Goal: Task Accomplishment & Management: Manage account settings

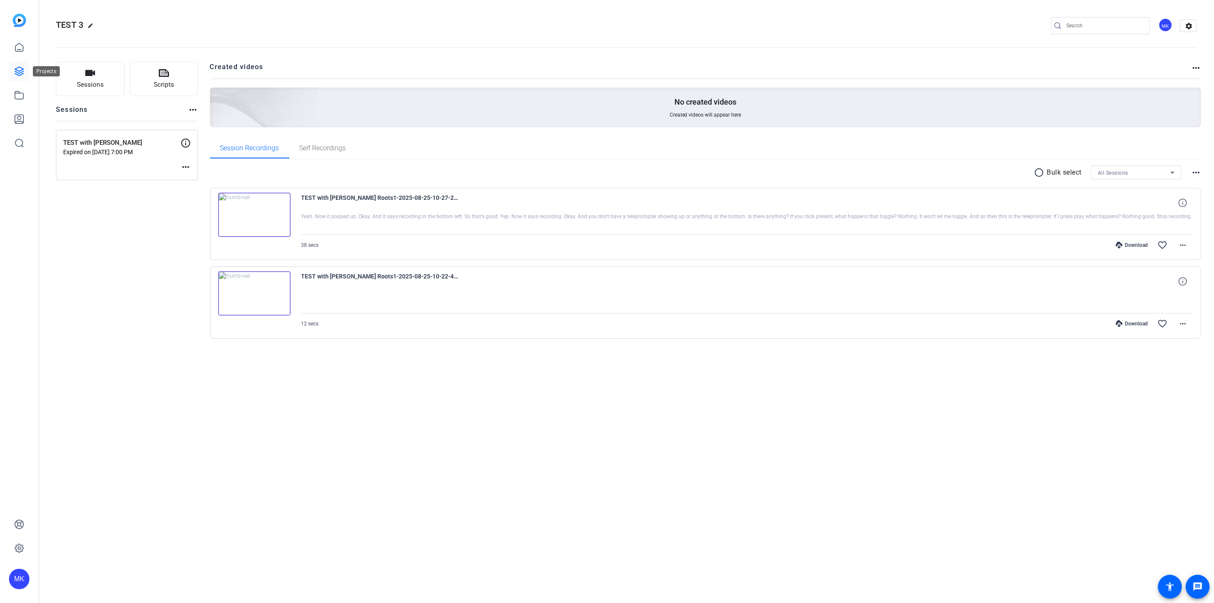
click at [15, 72] on icon at bounding box center [19, 71] width 10 height 10
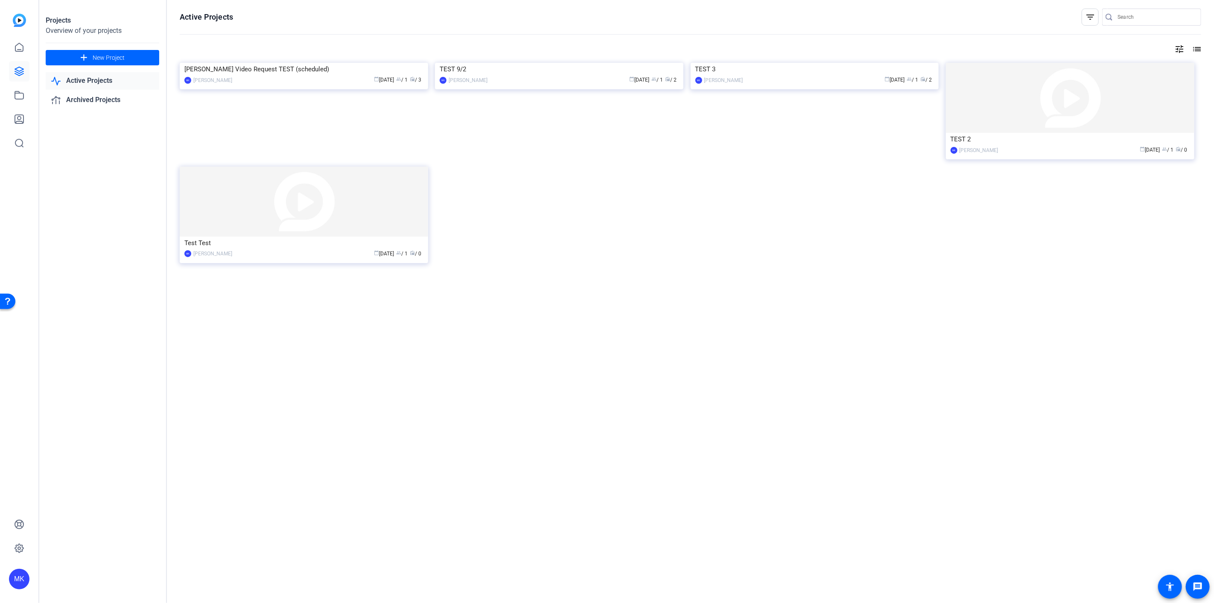
click at [84, 78] on link "Active Projects" at bounding box center [103, 80] width 114 height 17
click at [315, 63] on img at bounding box center [304, 63] width 248 height 0
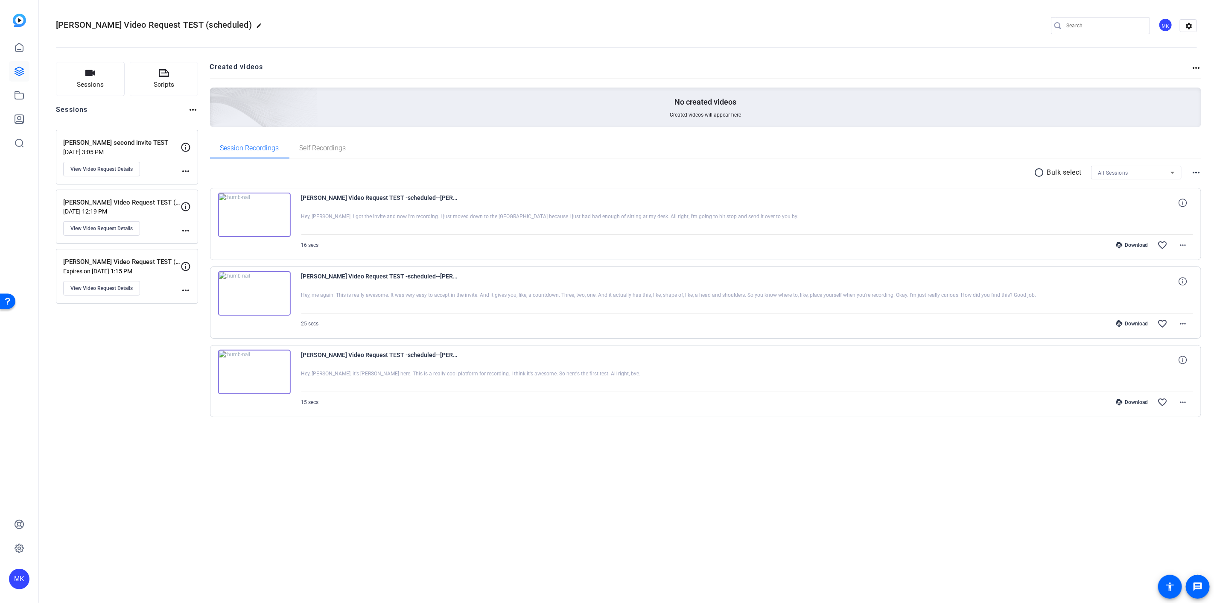
click at [144, 263] on p "[PERSON_NAME] Video Request TEST (scheduled)" at bounding box center [121, 262] width 117 height 10
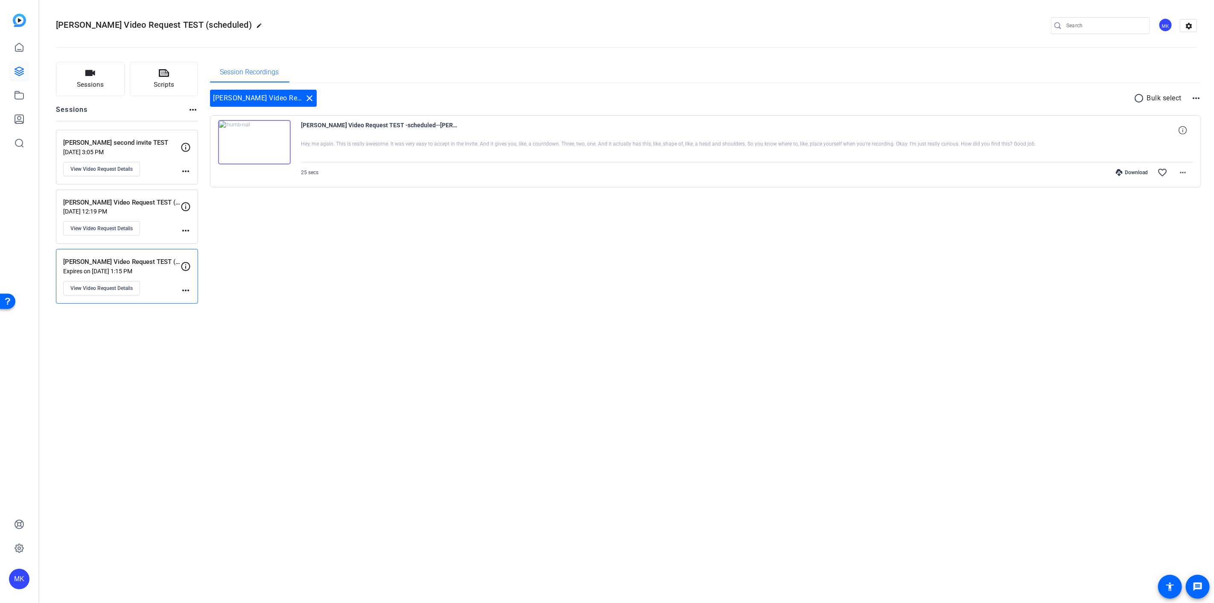
click at [255, 138] on img at bounding box center [254, 142] width 73 height 44
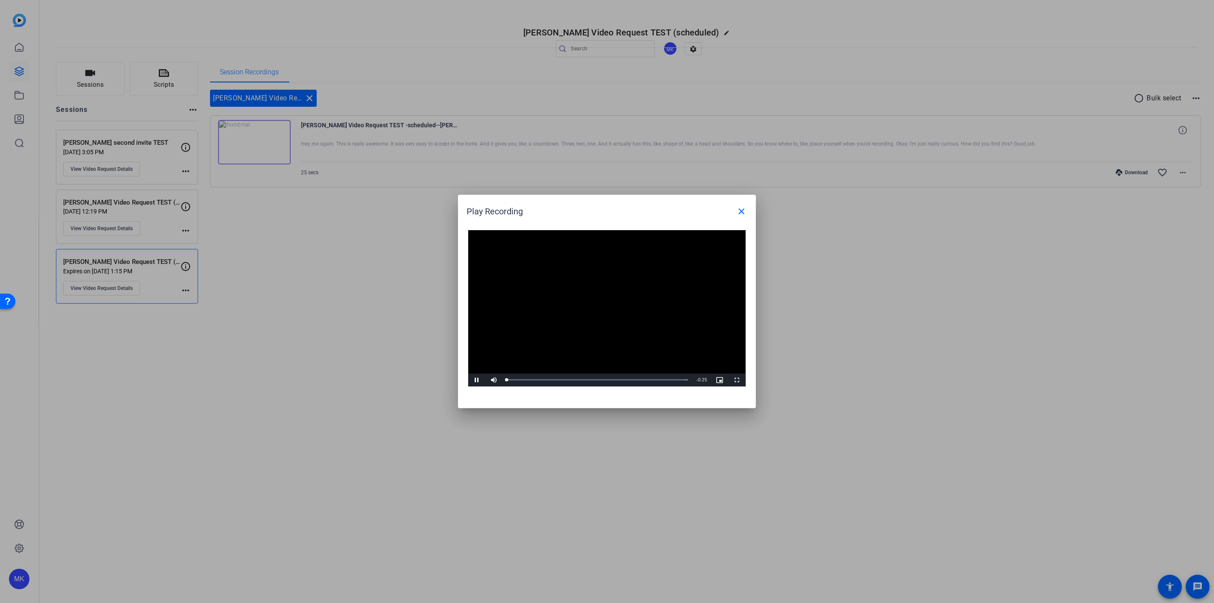
click at [595, 302] on div "Video Player is loading. Play Video Pause Mute Current Time 0:00 / Duration 0:2…" at bounding box center [606, 308] width 277 height 156
click at [739, 216] on span at bounding box center [741, 211] width 20 height 20
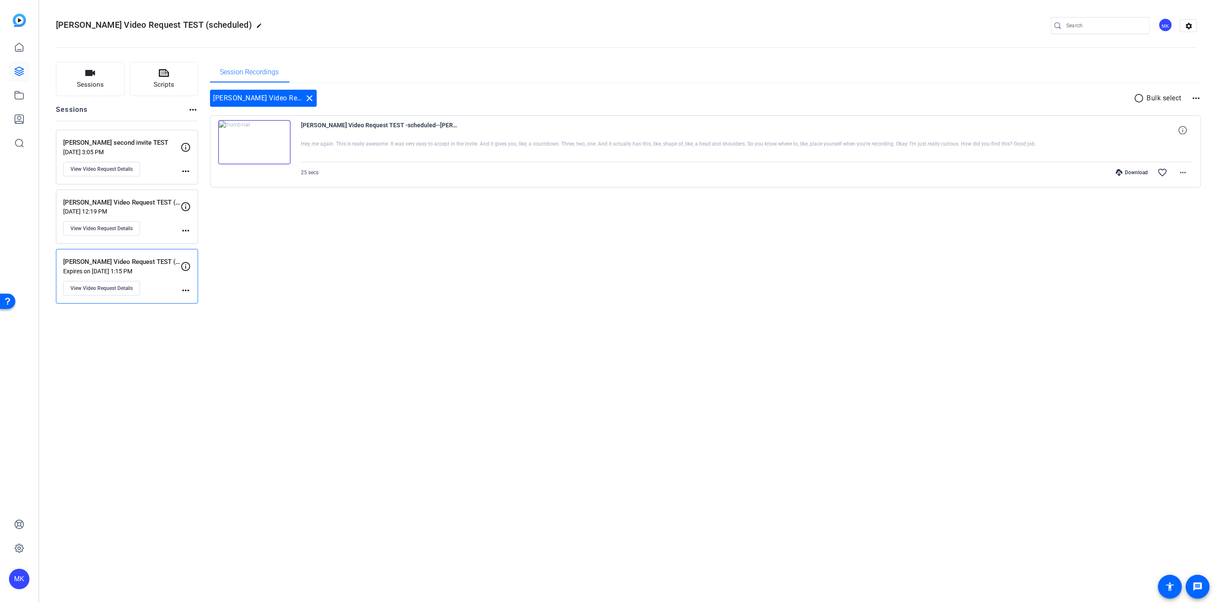
click at [125, 206] on p "[PERSON_NAME] Video Request TEST (not scheduled)" at bounding box center [121, 203] width 117 height 10
click at [262, 143] on img at bounding box center [254, 142] width 73 height 44
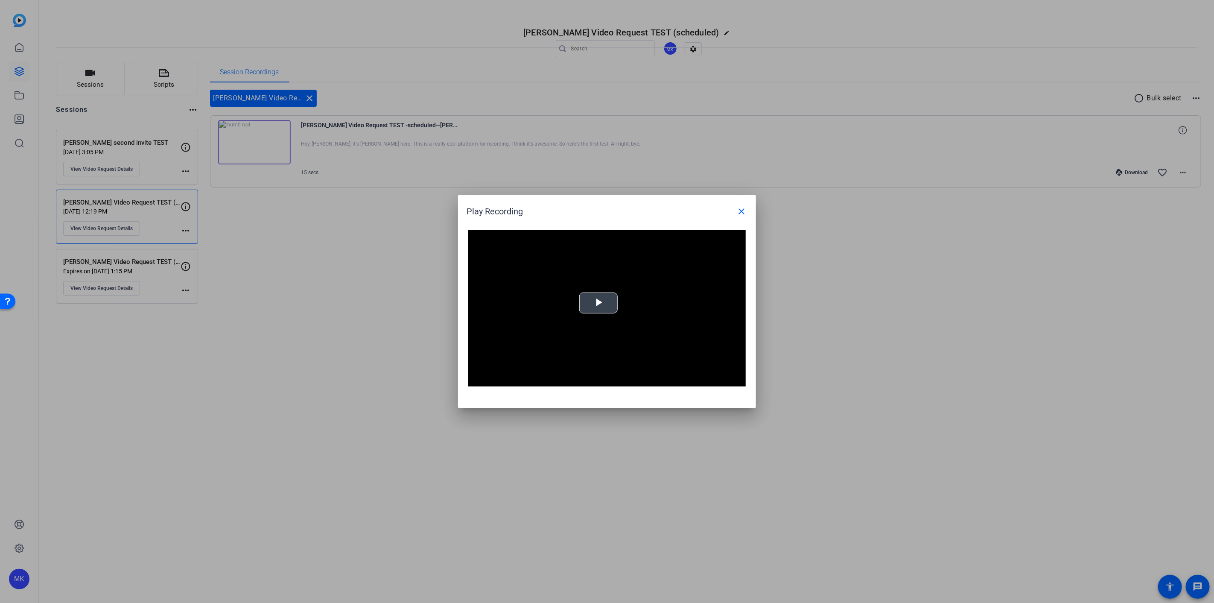
click at [598, 303] on span "Video Player" at bounding box center [598, 303] width 0 height 0
click at [746, 207] on mat-icon "close" at bounding box center [741, 211] width 10 height 10
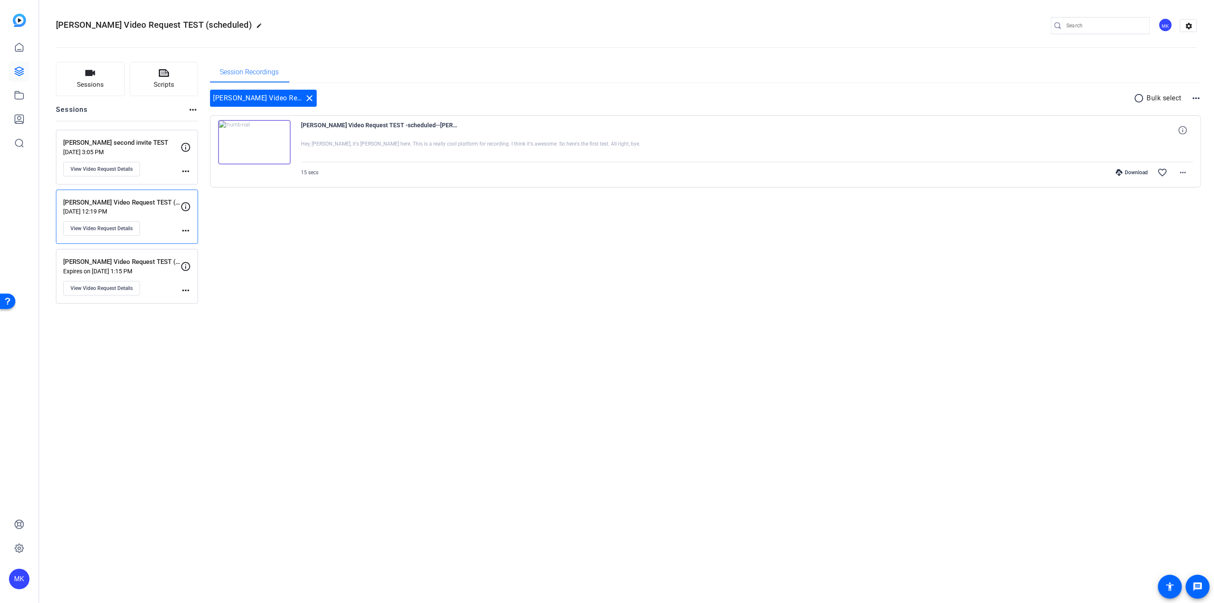
click at [130, 152] on p "[DATE] 3:05 PM" at bounding box center [121, 152] width 117 height 7
click at [252, 146] on img at bounding box center [254, 142] width 73 height 44
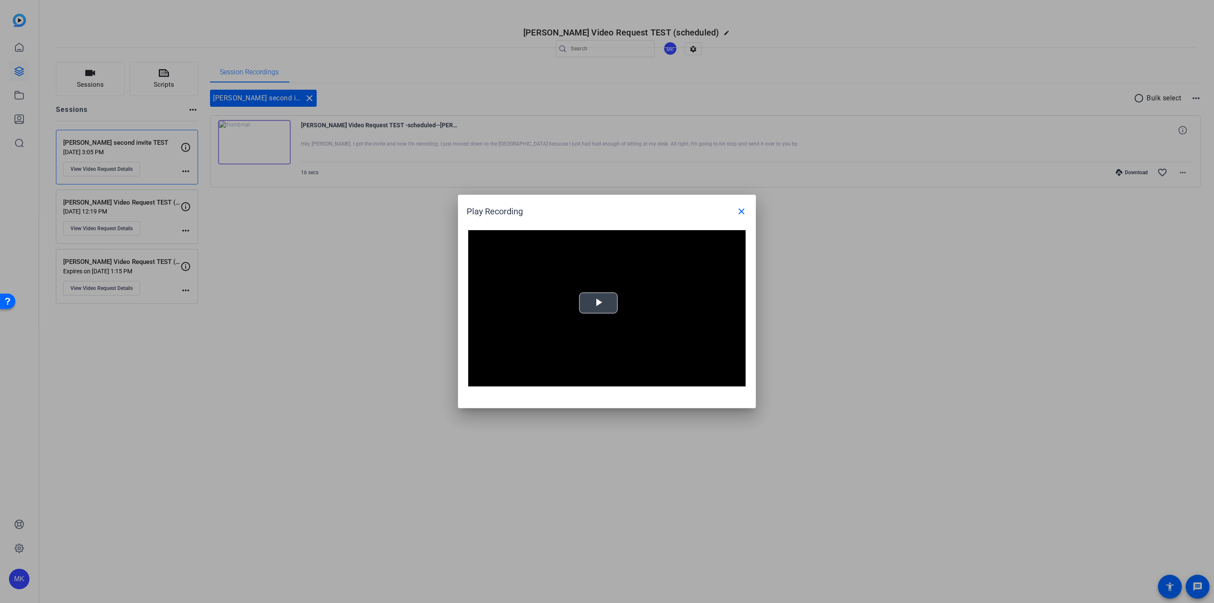
click at [598, 303] on span "Video Player" at bounding box center [598, 303] width 0 height 0
click at [745, 211] on mat-icon "close" at bounding box center [741, 211] width 10 height 10
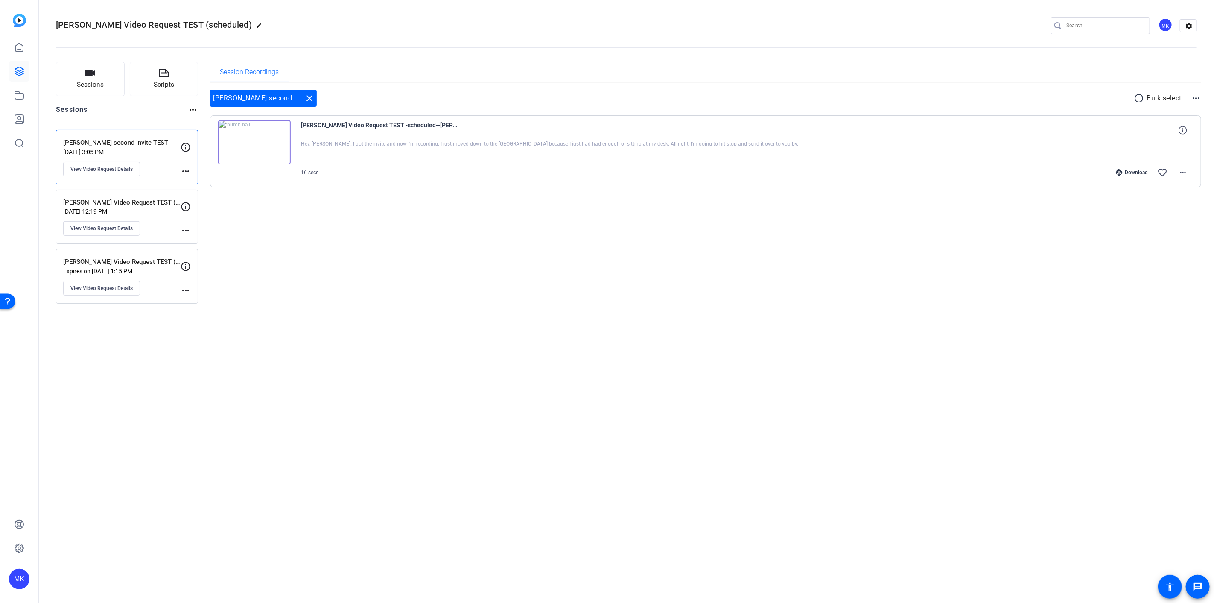
click at [1131, 170] on div "Download" at bounding box center [1131, 172] width 41 height 7
click at [20, 75] on icon at bounding box center [19, 71] width 9 height 9
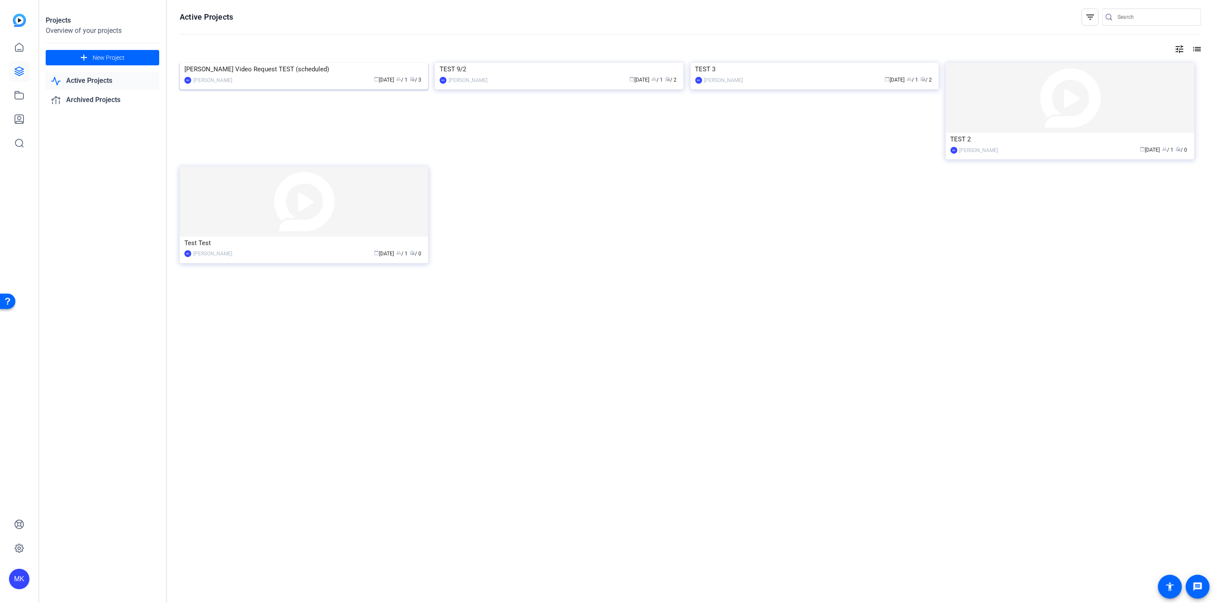
click at [295, 63] on img at bounding box center [304, 63] width 248 height 0
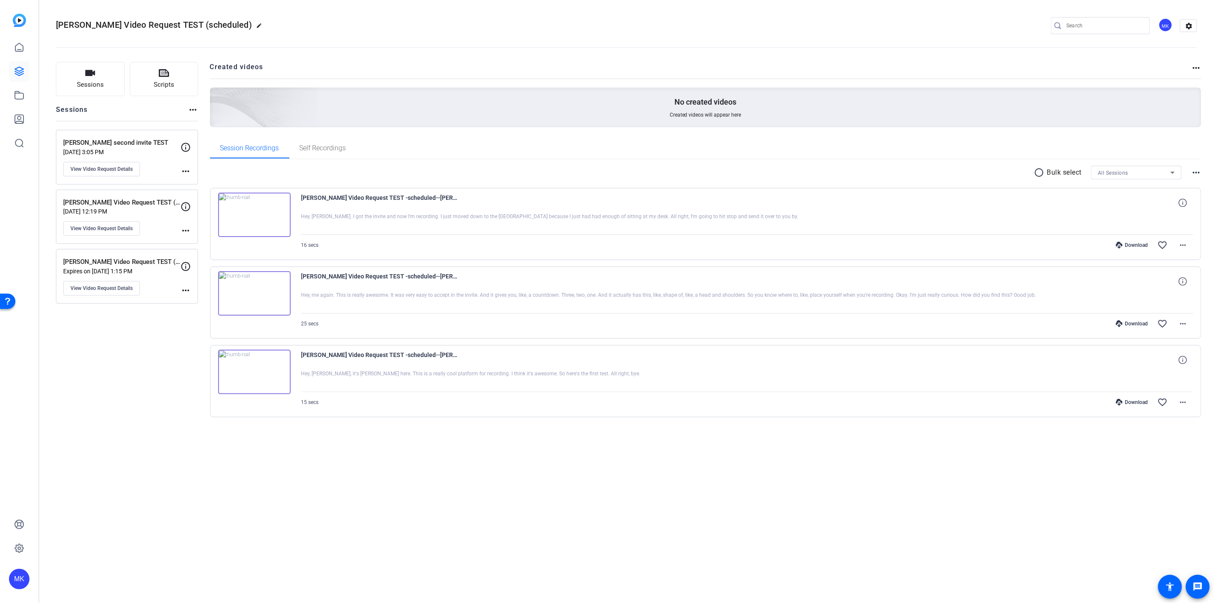
click at [152, 274] on p "Expires on [DATE] 1:15 PM" at bounding box center [121, 271] width 117 height 7
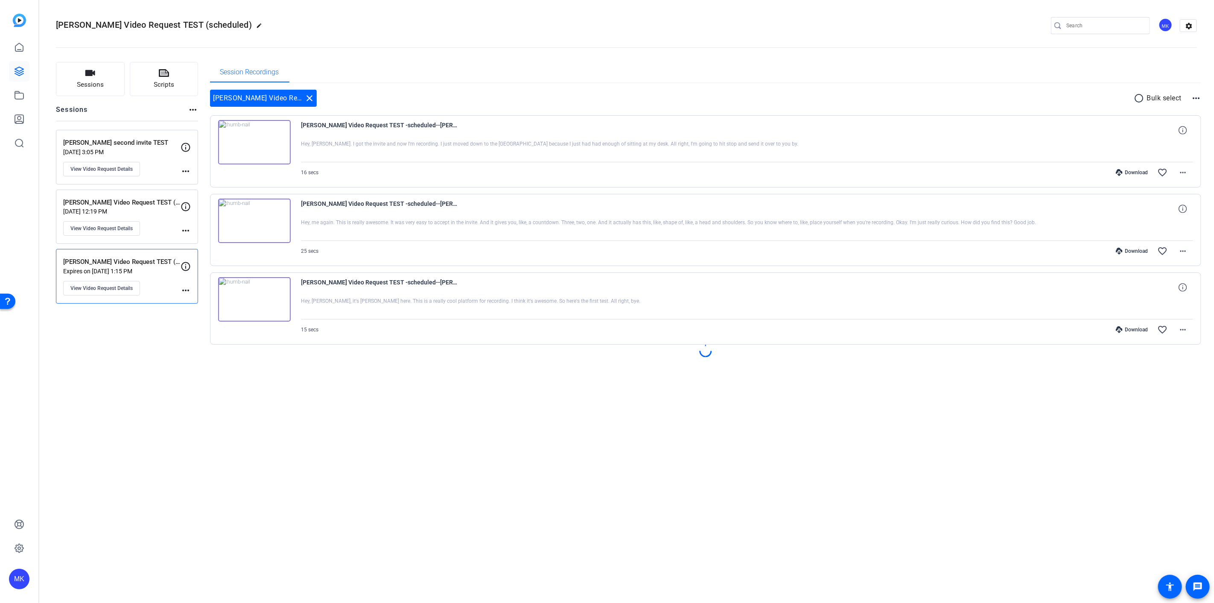
click at [152, 224] on div "[PERSON_NAME] Video Request TEST (not scheduled) [DATE] 12:19 PM View Video Req…" at bounding box center [121, 217] width 117 height 38
click at [156, 157] on div "[PERSON_NAME] second invite TEST [DATE] 3:05 PM View Video Request Details" at bounding box center [121, 157] width 117 height 38
click at [162, 208] on p "[DATE] 12:19 PM" at bounding box center [121, 211] width 117 height 7
click at [163, 265] on p "[PERSON_NAME] Video Request TEST (scheduled)" at bounding box center [121, 262] width 117 height 10
click at [153, 149] on p "[DATE] 3:05 PM" at bounding box center [121, 152] width 117 height 7
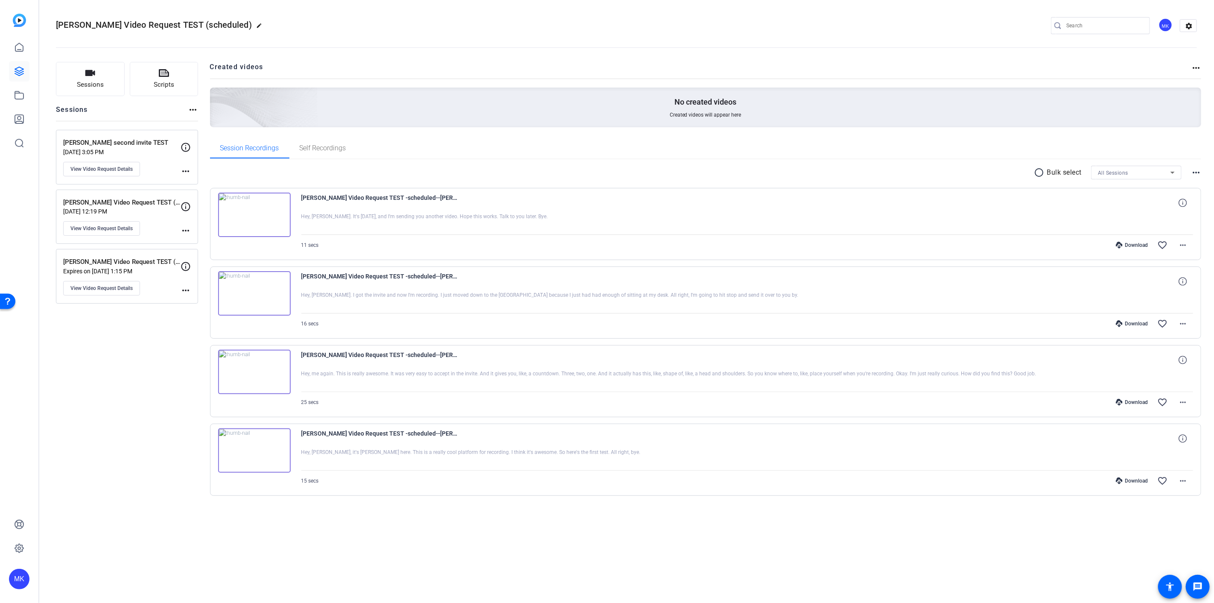
click at [276, 215] on img at bounding box center [254, 214] width 73 height 44
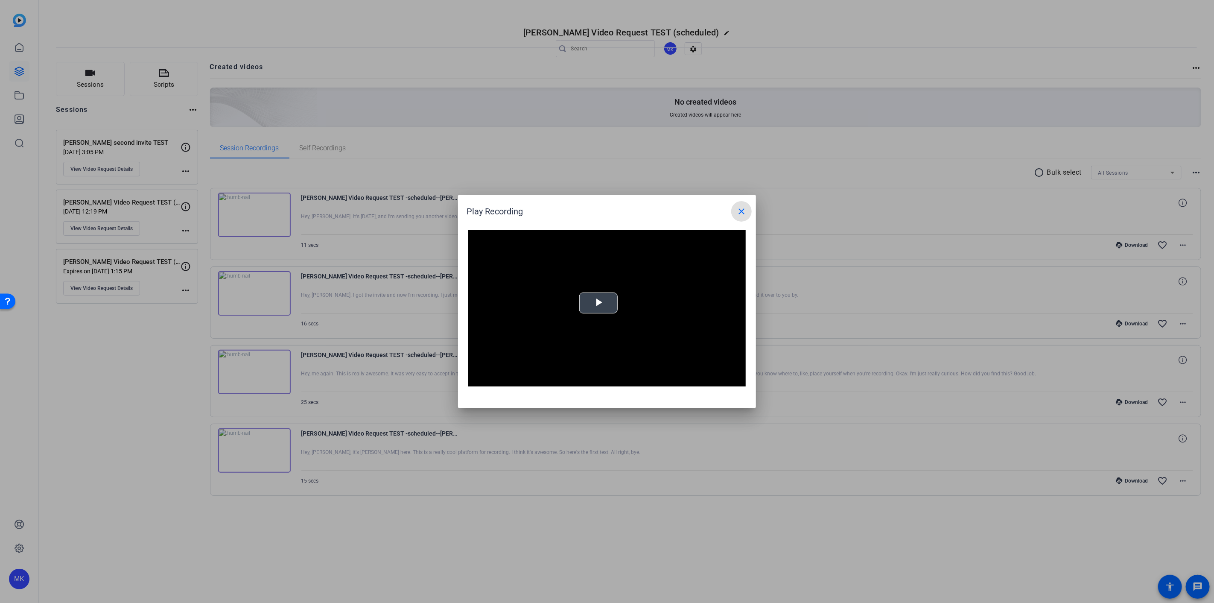
click at [598, 303] on span "Video Player" at bounding box center [598, 303] width 0 height 0
click at [740, 214] on mat-icon "close" at bounding box center [741, 211] width 10 height 10
